Goal: Communication & Community: Answer question/provide support

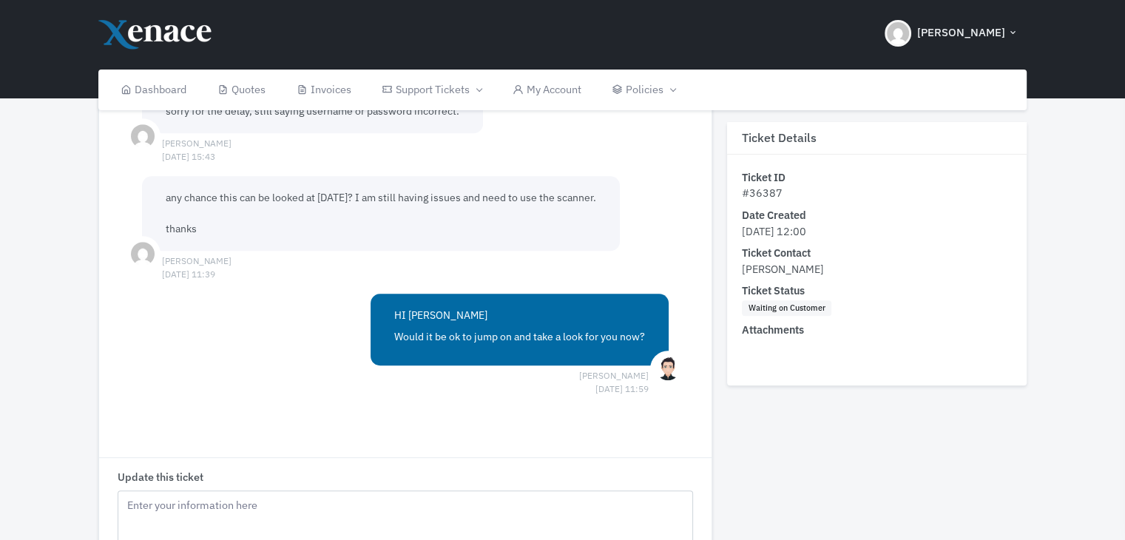
scroll to position [1035, 0]
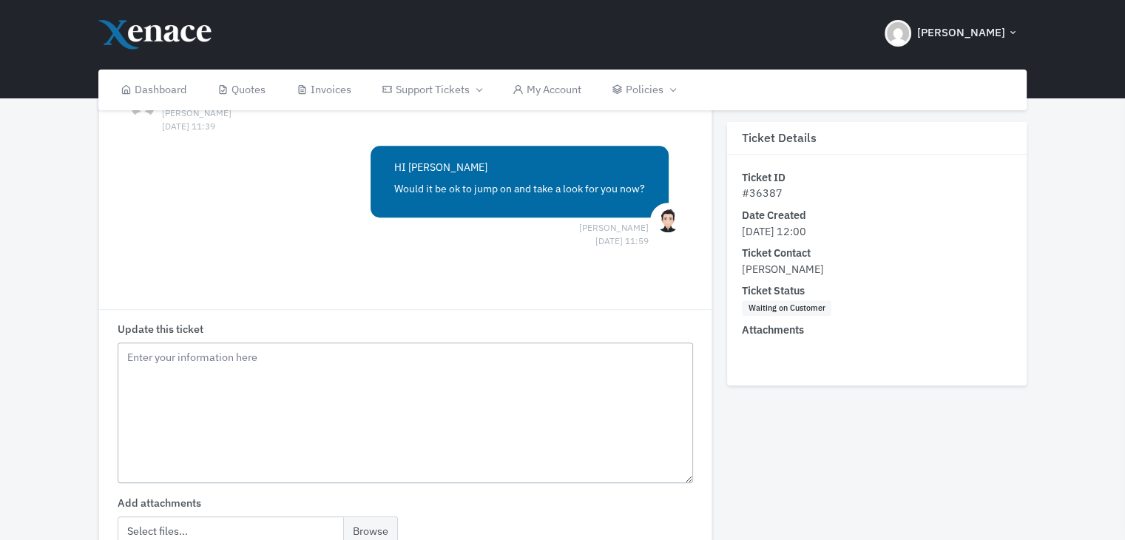
click at [209, 376] on textarea "Update this ticket" at bounding box center [406, 412] width 576 height 140
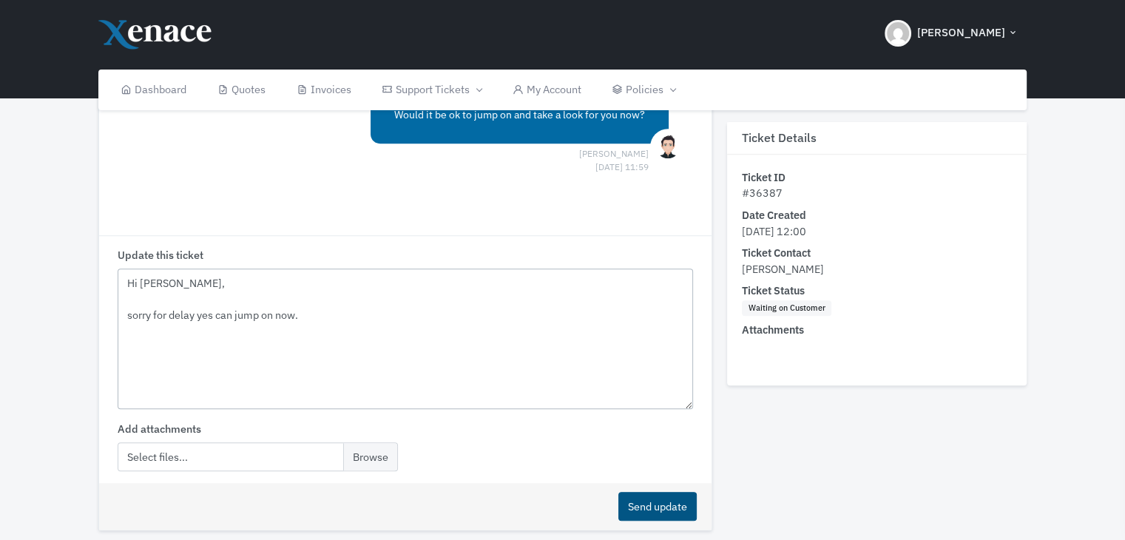
scroll to position [1174, 0]
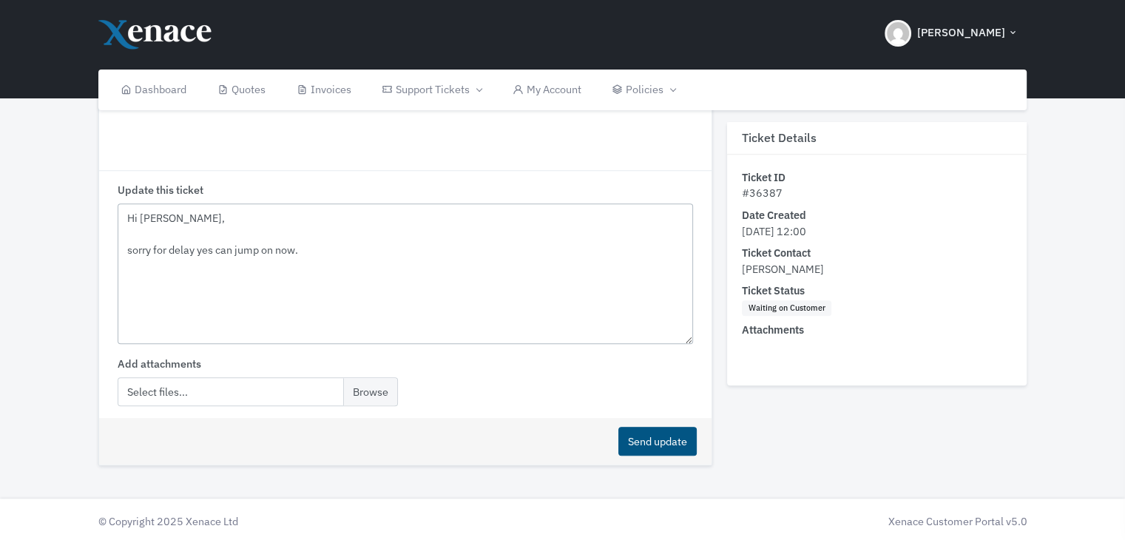
type textarea "Hi [PERSON_NAME], sorry for delay yes can jump on now."
click at [665, 434] on button "Send update" at bounding box center [657, 441] width 78 height 29
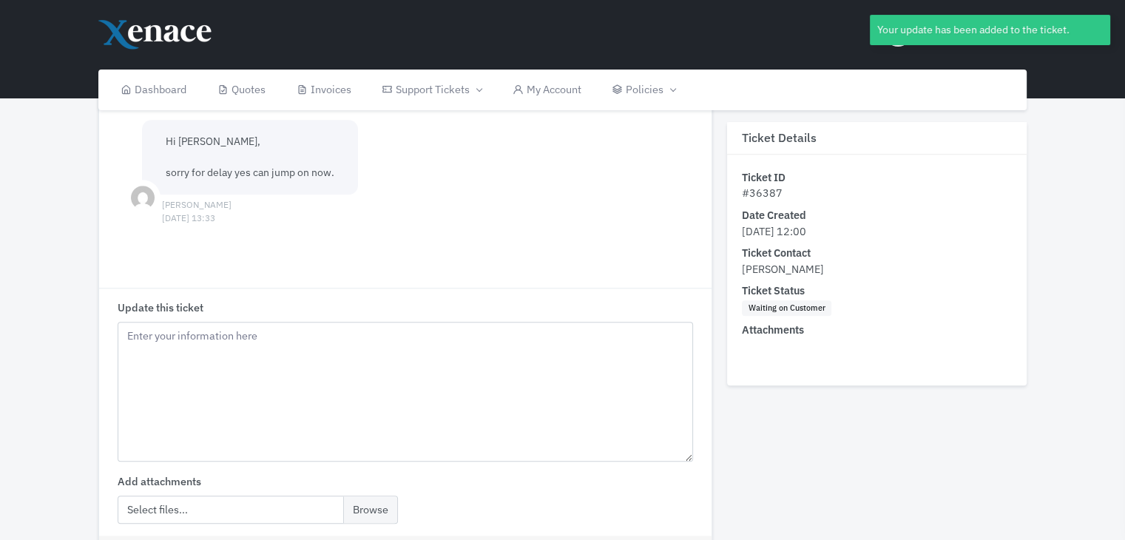
scroll to position [1026, 0]
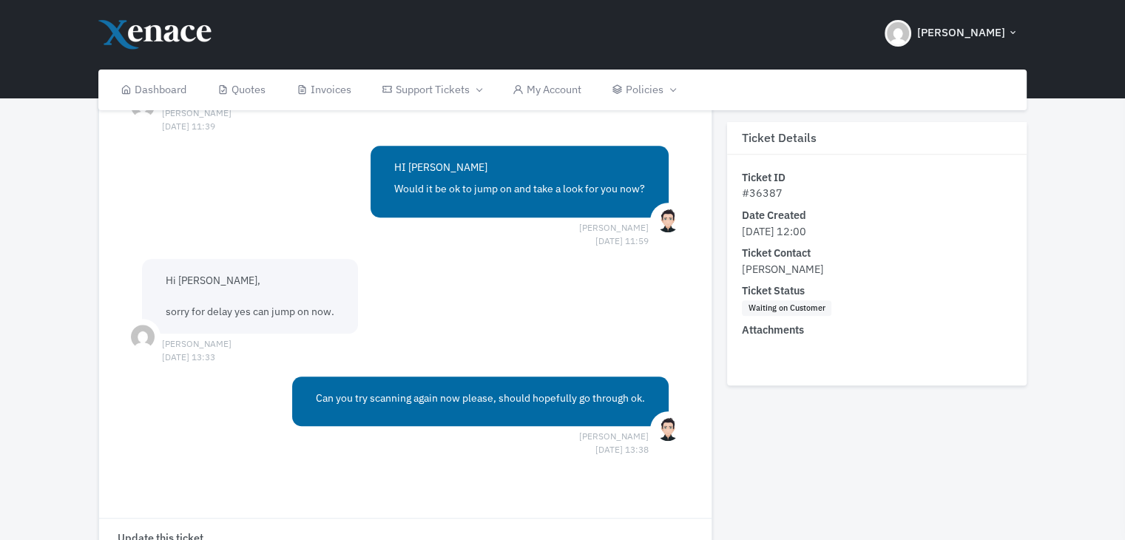
scroll to position [1331, 0]
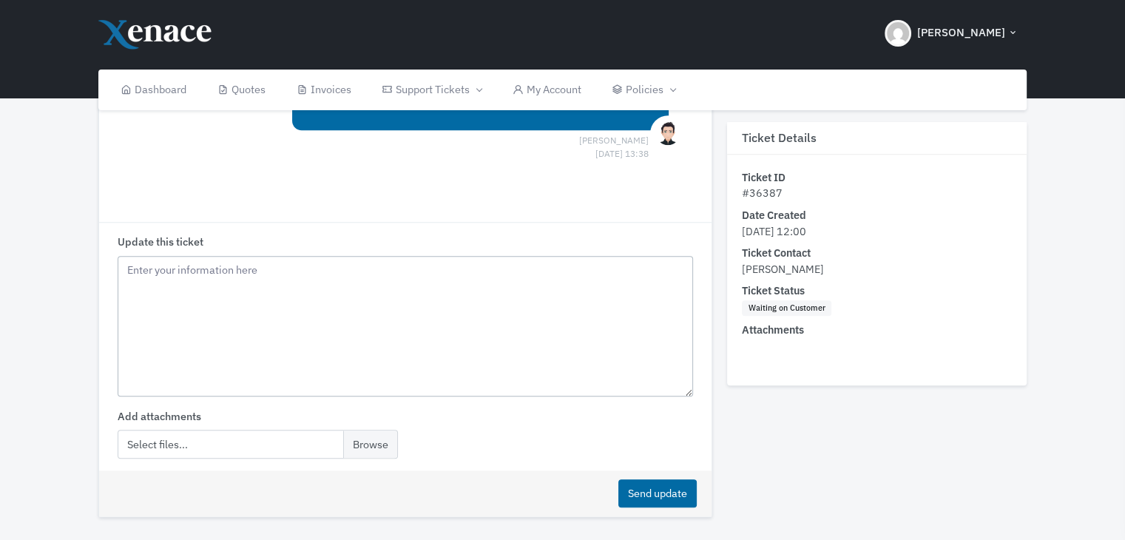
click at [311, 340] on textarea "Update this ticket" at bounding box center [406, 326] width 576 height 140
type textarea "thanks James, it works now."
click at [662, 500] on button "Send update" at bounding box center [657, 493] width 78 height 29
